Goal: Information Seeking & Learning: Understand process/instructions

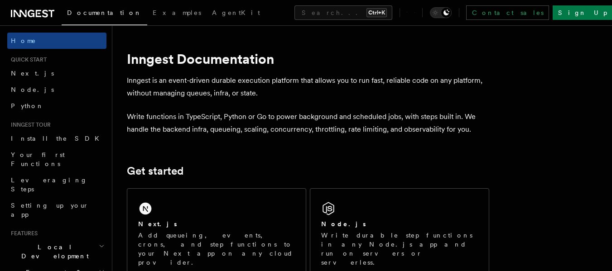
click at [32, 74] on link "Next.js" at bounding box center [56, 73] width 99 height 16
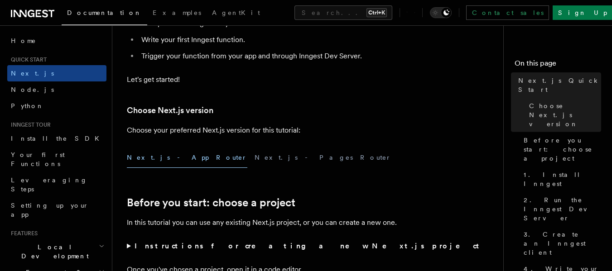
scroll to position [150, 0]
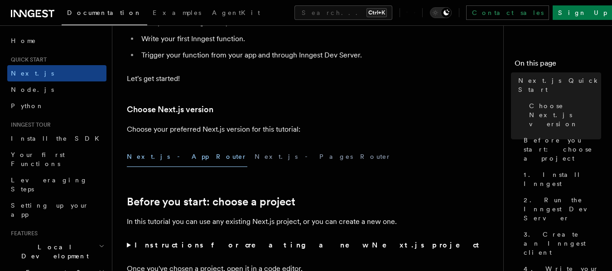
click at [156, 159] on button "Next.js - App Router" at bounding box center [187, 157] width 121 height 20
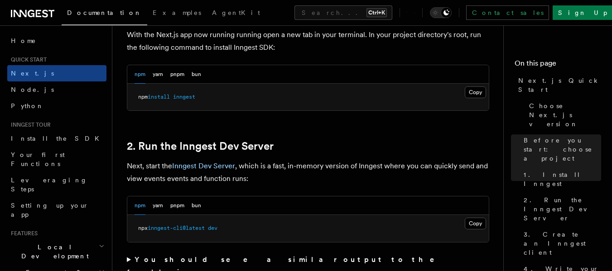
scroll to position [533, 0]
click at [473, 94] on button "Copy Copied" at bounding box center [475, 92] width 21 height 12
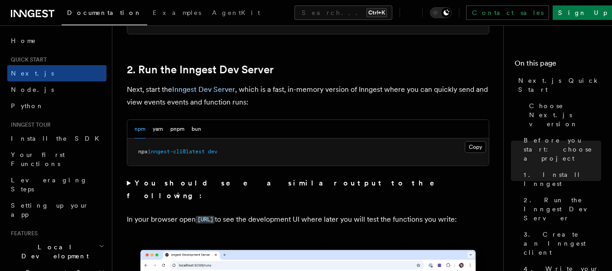
scroll to position [609, 0]
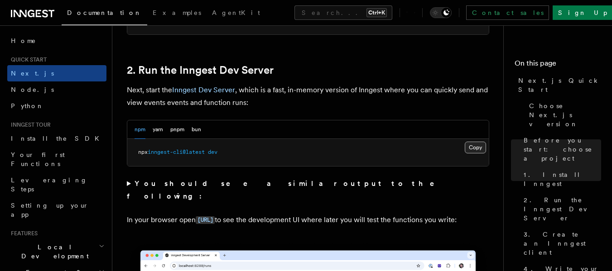
click at [477, 149] on button "Copy Copied" at bounding box center [475, 148] width 21 height 12
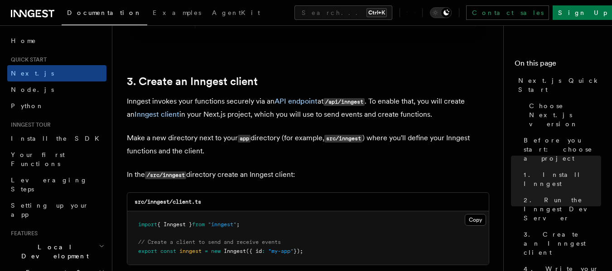
scroll to position [1032, 0]
drag, startPoint x: 165, startPoint y: 176, endPoint x: 187, endPoint y: 175, distance: 21.8
click at [186, 175] on code "/src/inngest" at bounding box center [165, 175] width 41 height 8
copy code "inngest"
click at [395, 157] on p "Make a new directory next to your app directory (for example, src/inngest ) whe…" at bounding box center [308, 144] width 362 height 26
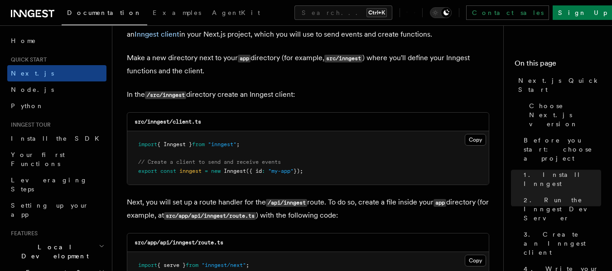
scroll to position [1112, 0]
click at [478, 139] on button "Copy Copied" at bounding box center [475, 140] width 21 height 12
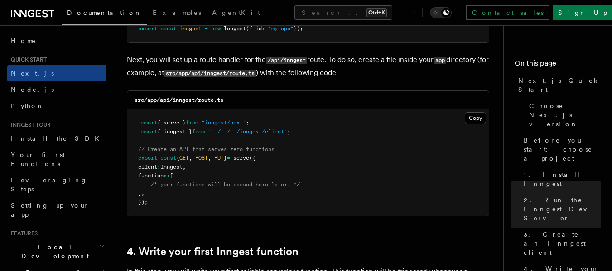
scroll to position [1255, 0]
click at [469, 116] on button "Copy Copied" at bounding box center [475, 118] width 21 height 12
click at [474, 121] on button "Copy Copied" at bounding box center [475, 118] width 21 height 12
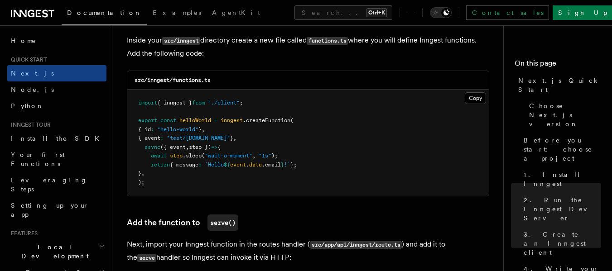
scroll to position [1613, 0]
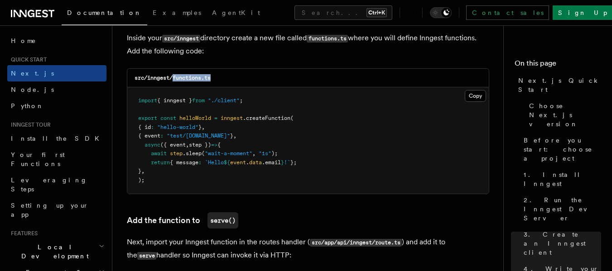
drag, startPoint x: 174, startPoint y: 78, endPoint x: 225, endPoint y: 79, distance: 50.8
click at [225, 79] on div "src/inngest/functions.ts" at bounding box center [308, 78] width 362 height 19
copy code "functions.ts"
